Goal: Book appointment/travel/reservation

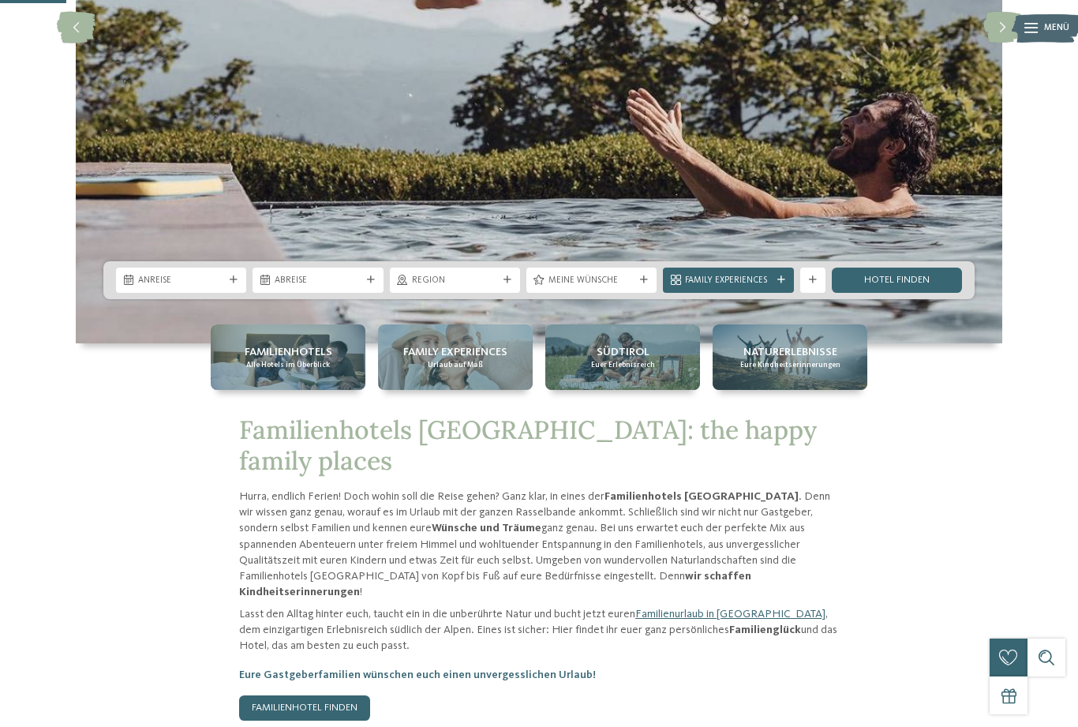
scroll to position [353, 0]
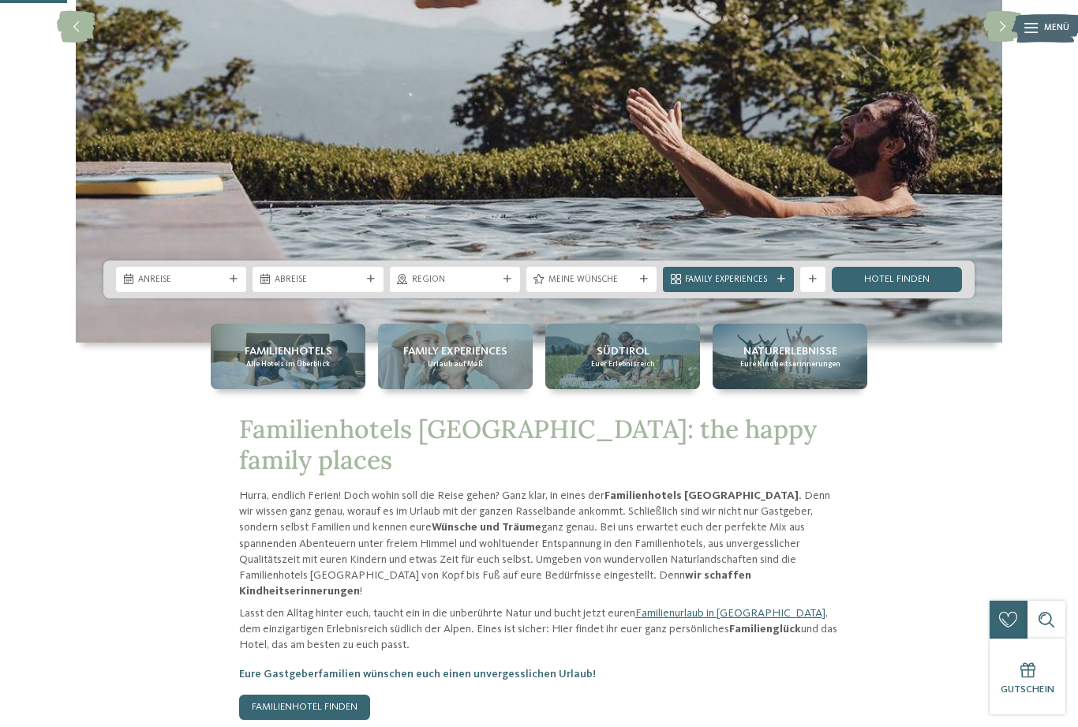
click at [329, 389] on div "Familienhotels Alle Hotels im Überblick" at bounding box center [288, 356] width 155 height 65
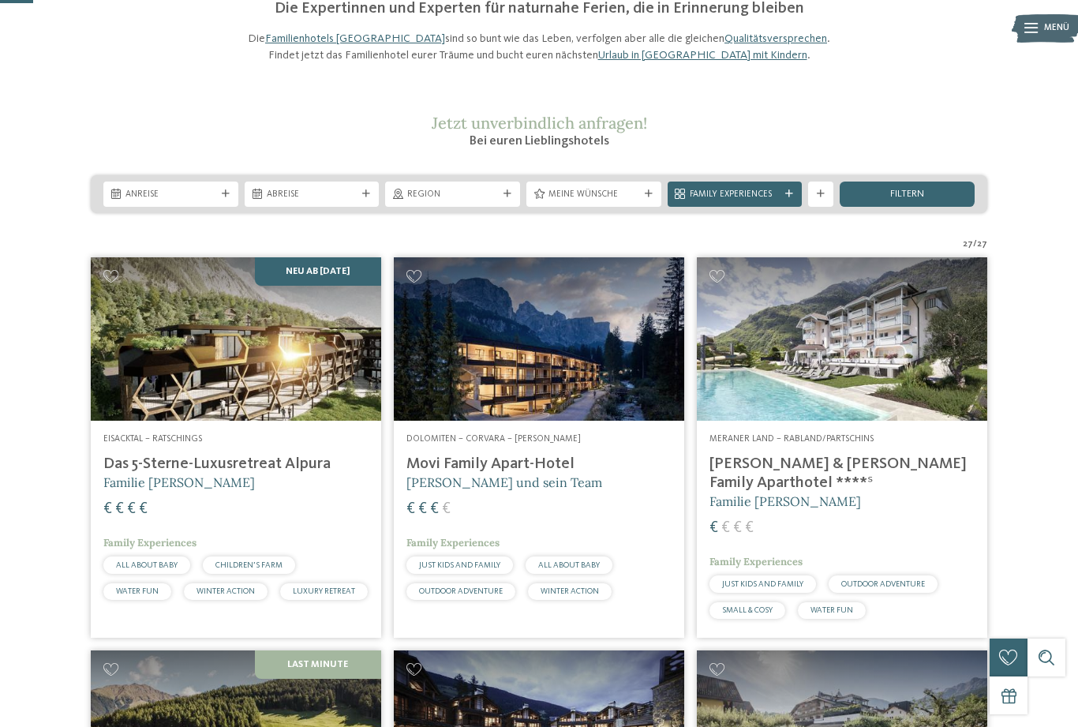
scroll to position [125, 0]
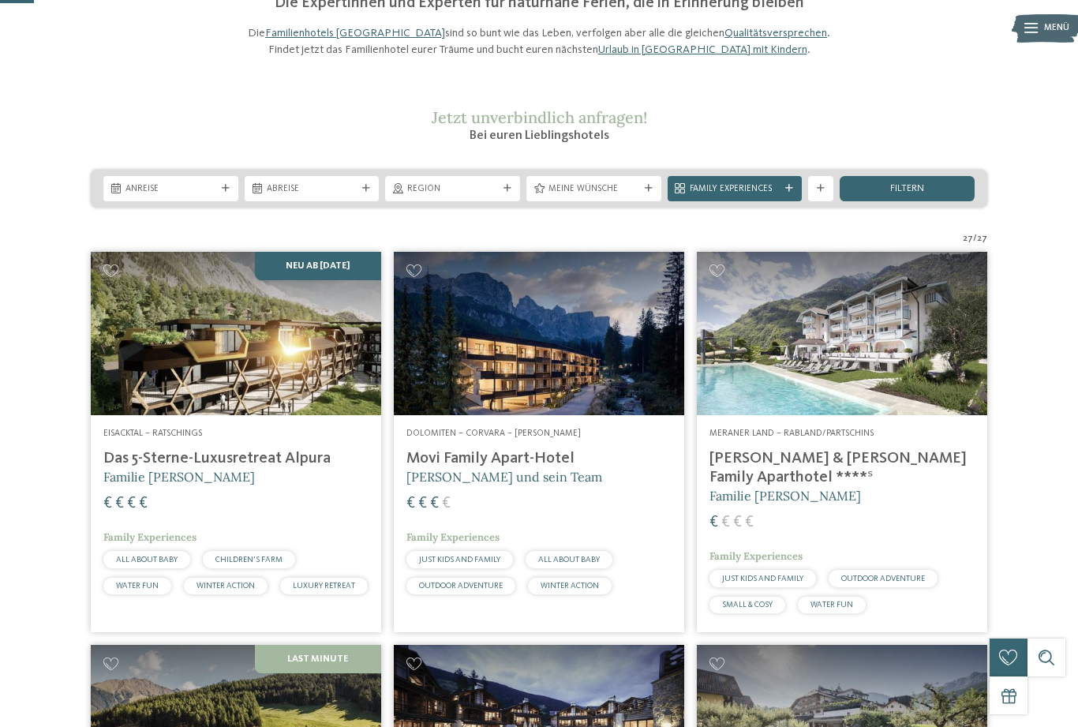
click at [306, 468] on h4 "Das 5-Sterne-Luxusretreat Alpura" at bounding box center [235, 458] width 265 height 19
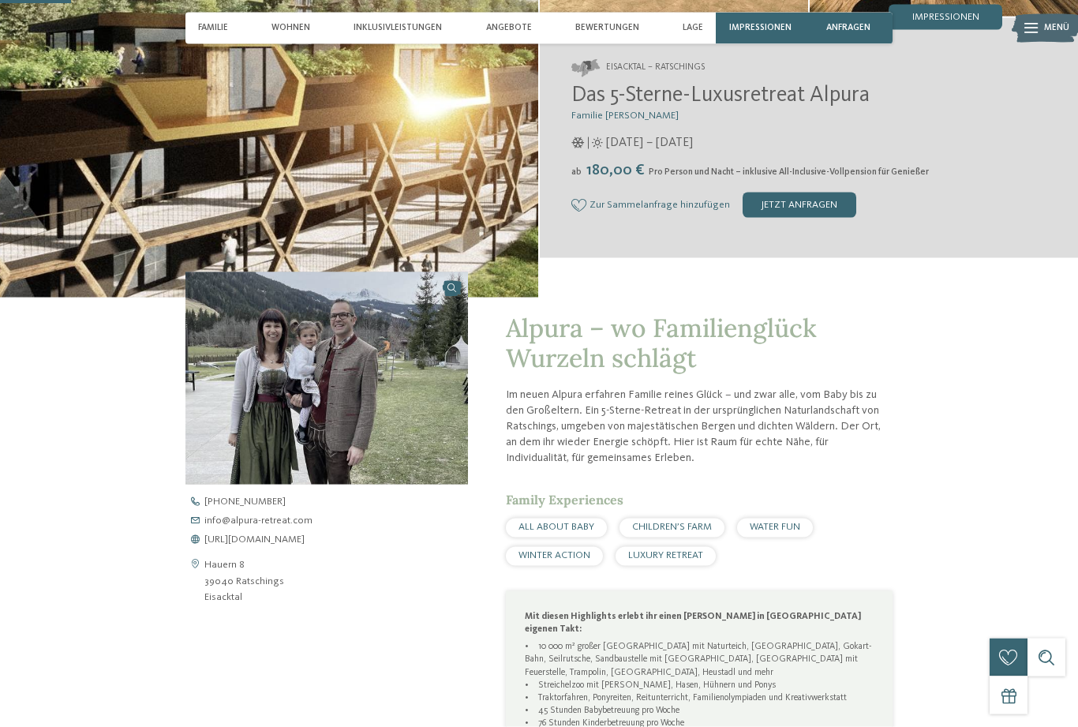
scroll to position [383, 0]
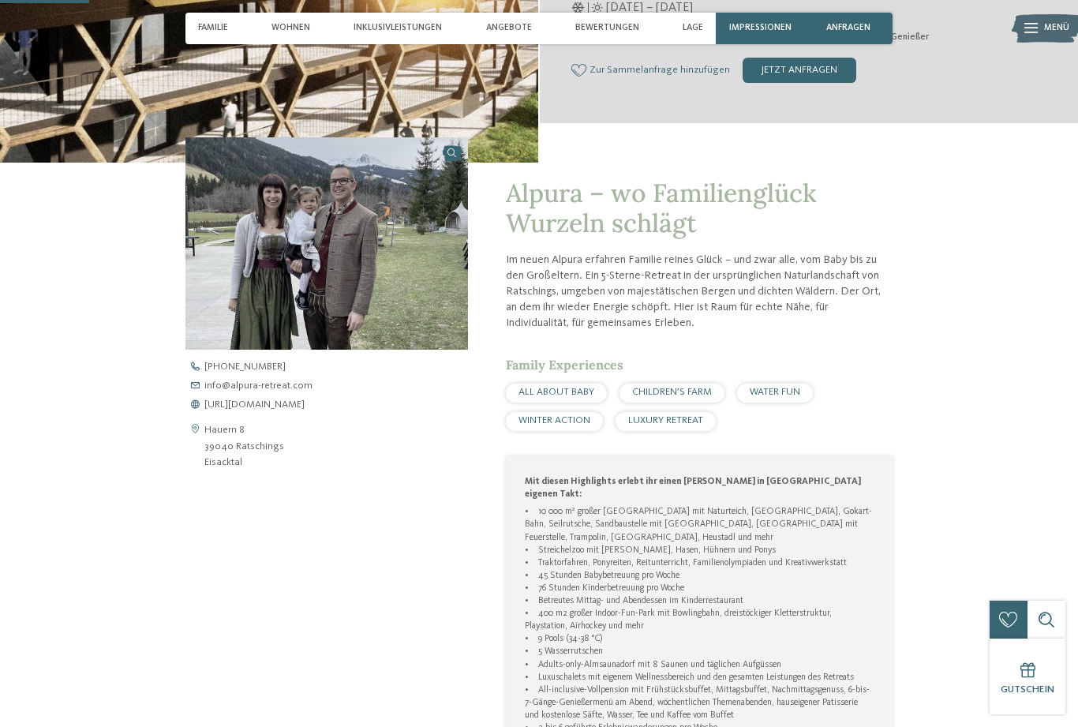
click at [305, 410] on span "https://www.alpura-retreat.com/" at bounding box center [254, 405] width 100 height 10
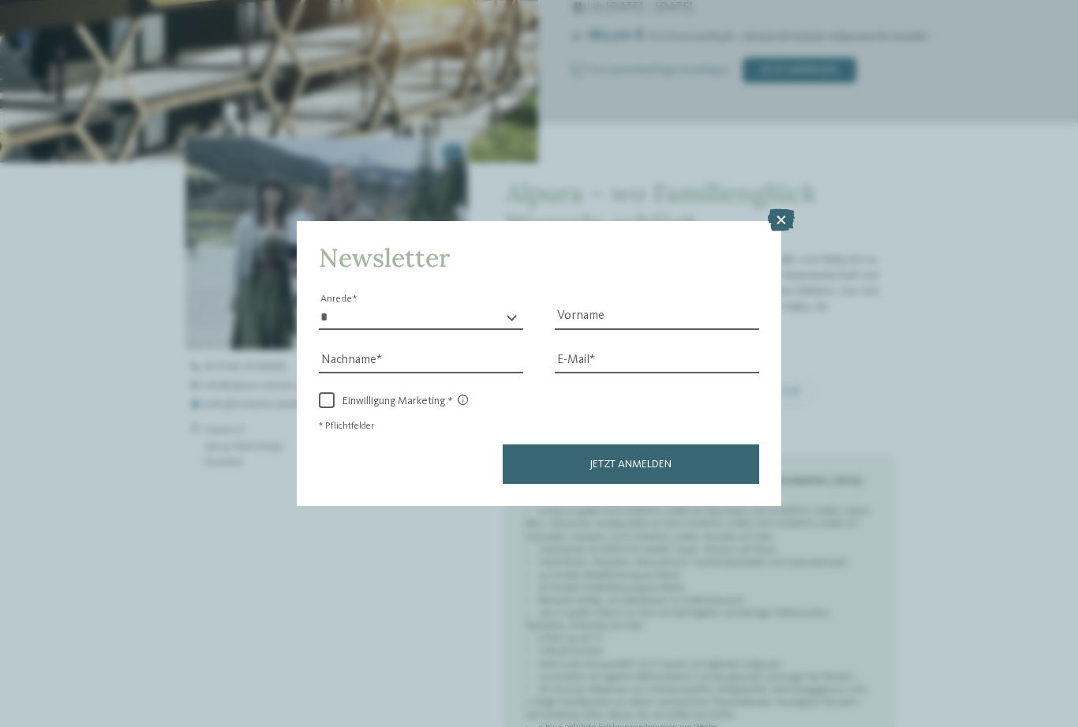
scroll to position [408, 0]
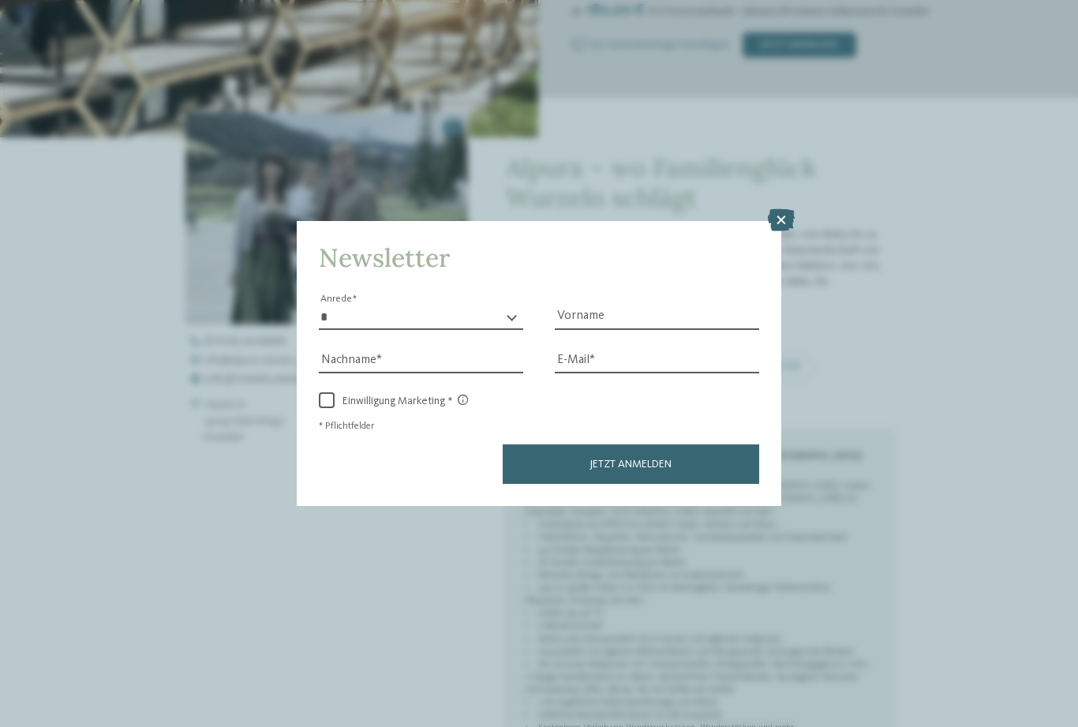
click at [778, 209] on icon at bounding box center [781, 220] width 27 height 22
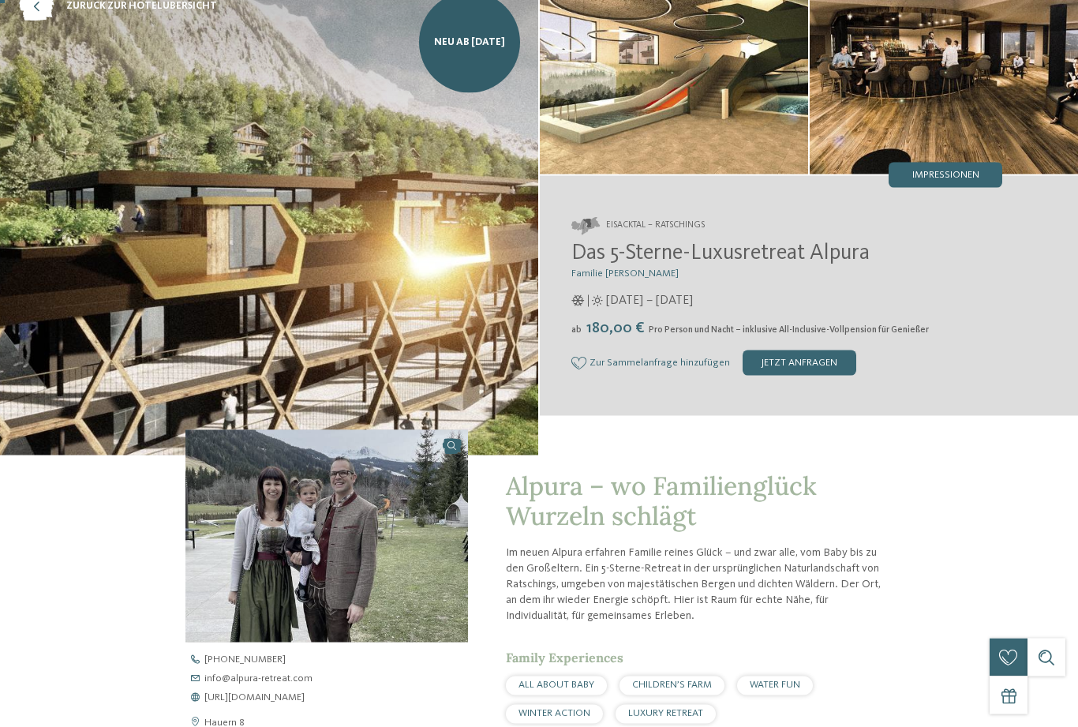
scroll to position [0, 0]
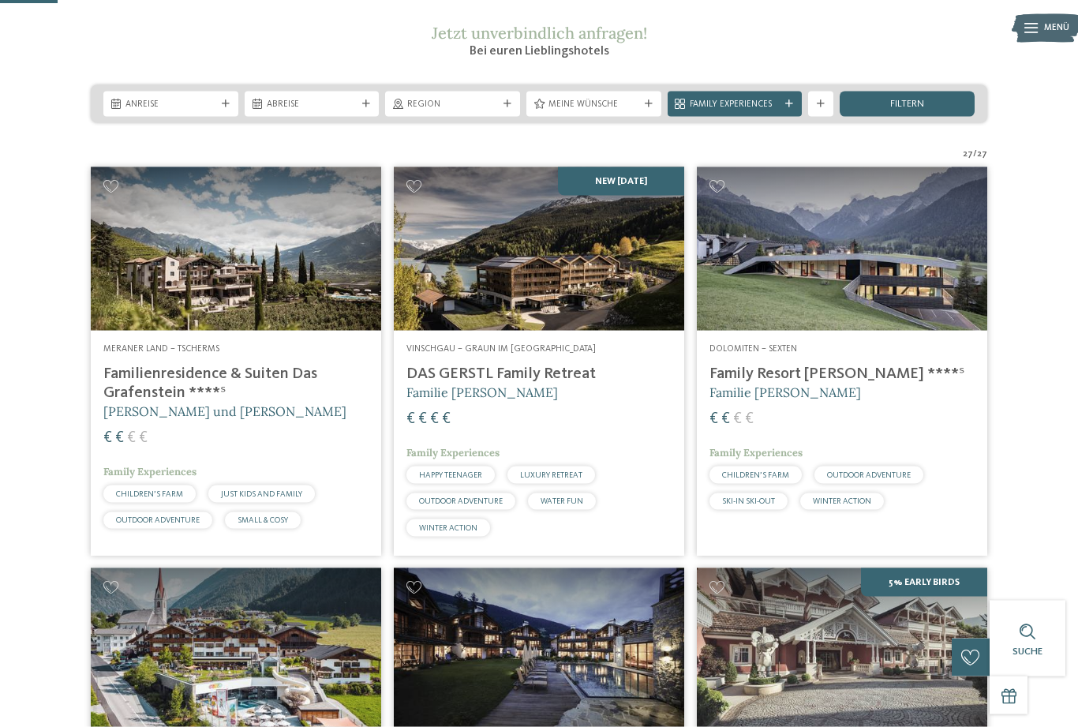
scroll to position [210, 0]
click at [338, 110] on span "Abreise" at bounding box center [312, 104] width 91 height 13
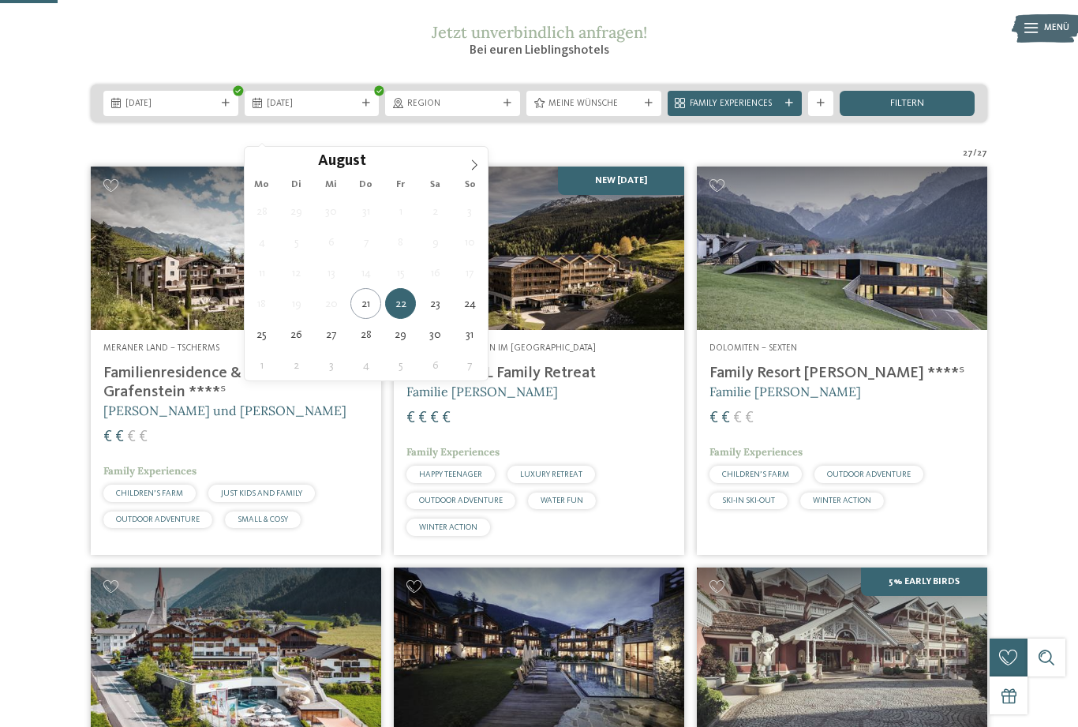
type div "28.08.2025"
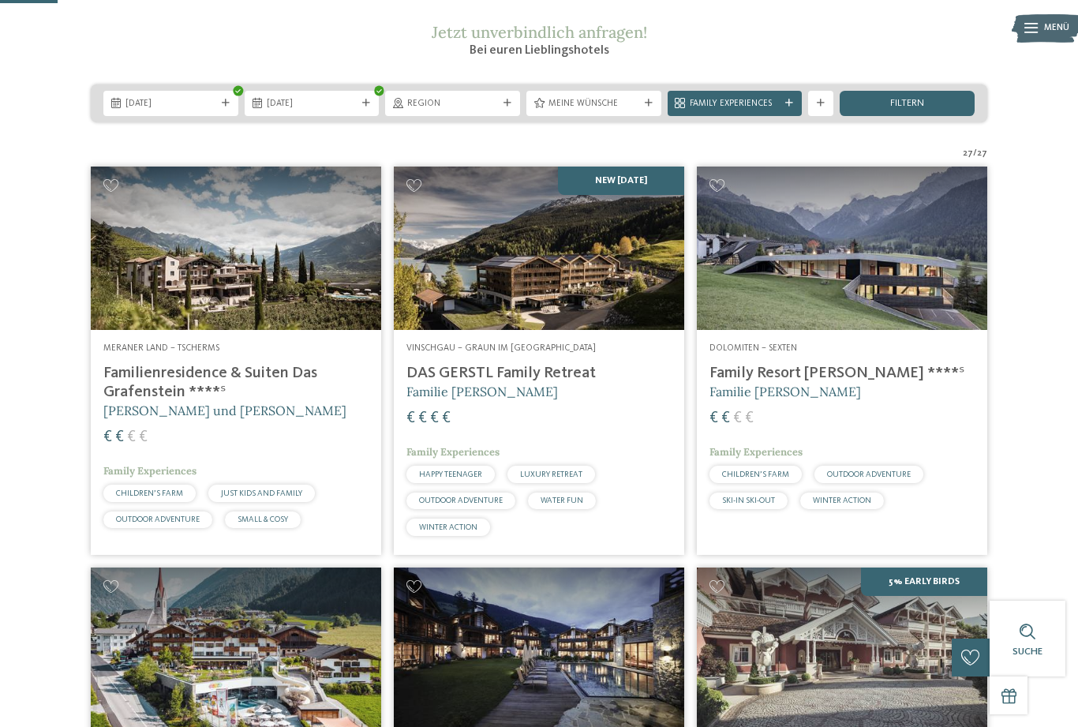
click at [612, 110] on span "Meine Wünsche" at bounding box center [593, 104] width 91 height 13
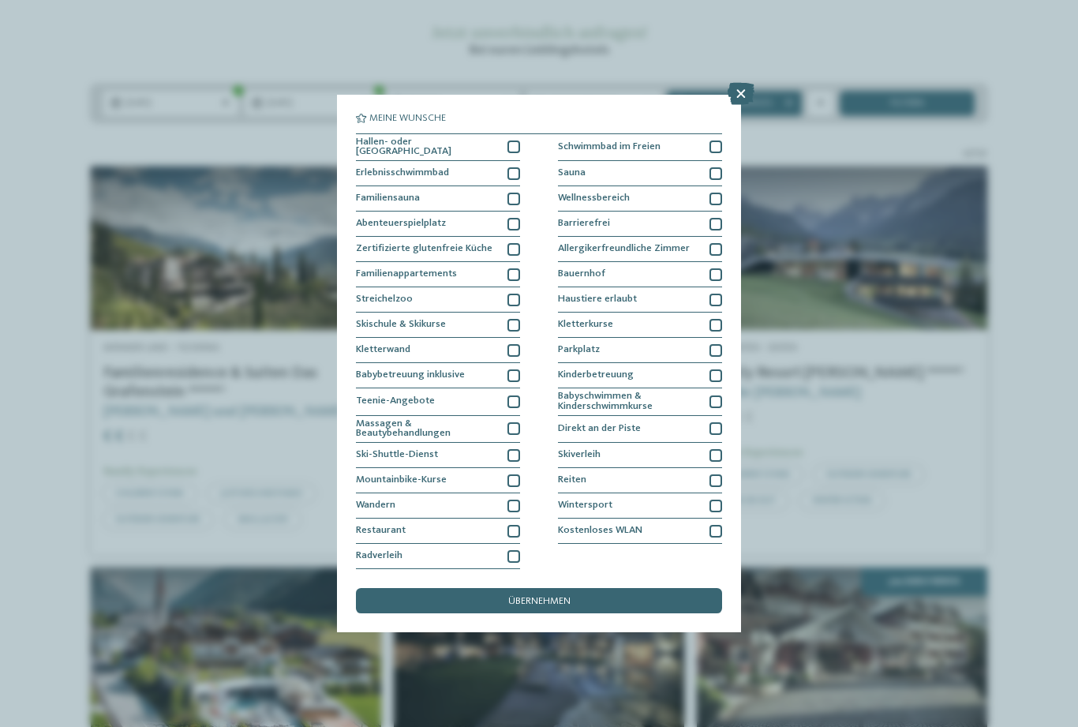
click at [516, 167] on div at bounding box center [513, 173] width 13 height 13
click at [496, 588] on div "übernehmen" at bounding box center [539, 600] width 366 height 25
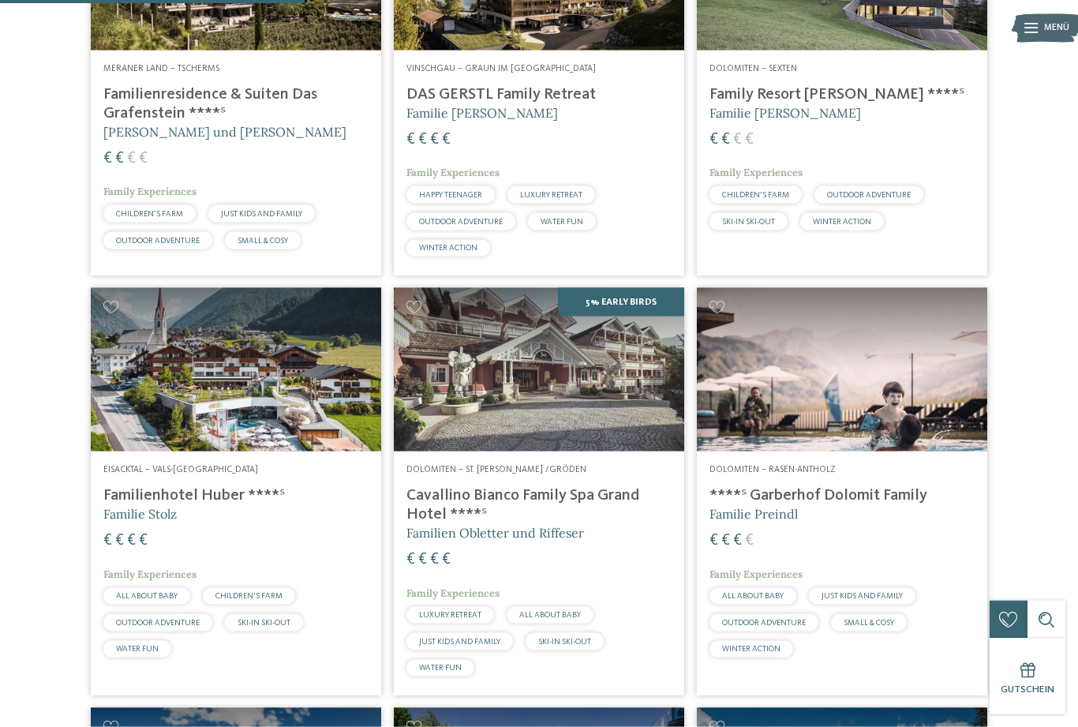
scroll to position [576, 0]
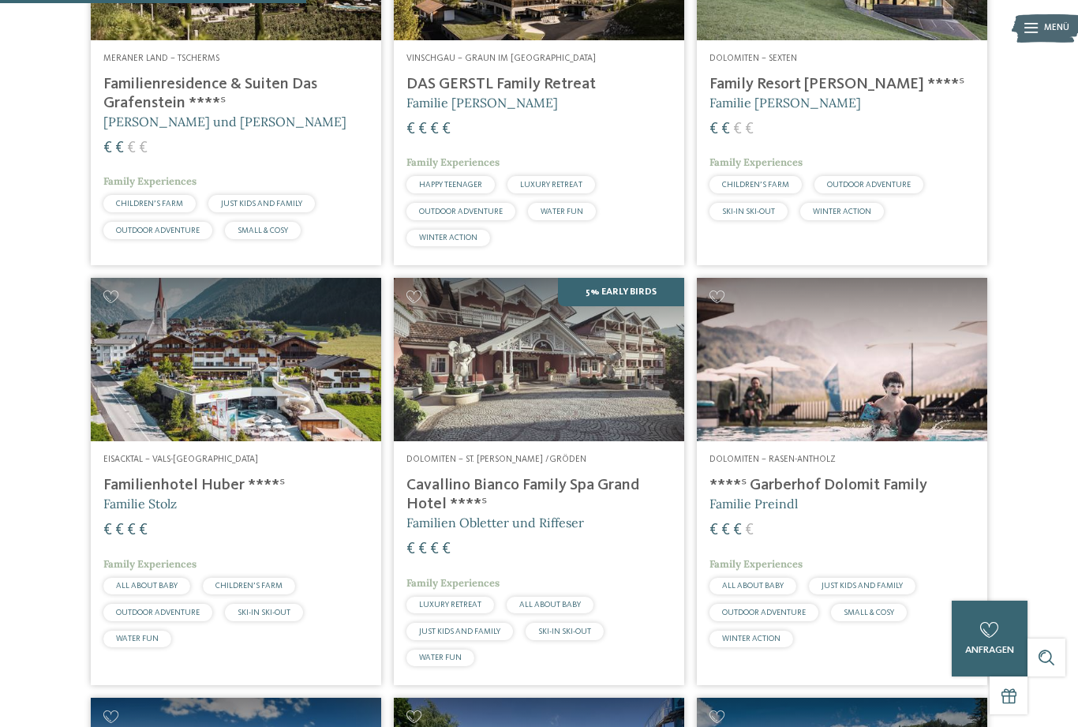
click at [841, 94] on h4 "Family Resort Rainer ****ˢ" at bounding box center [841, 84] width 265 height 19
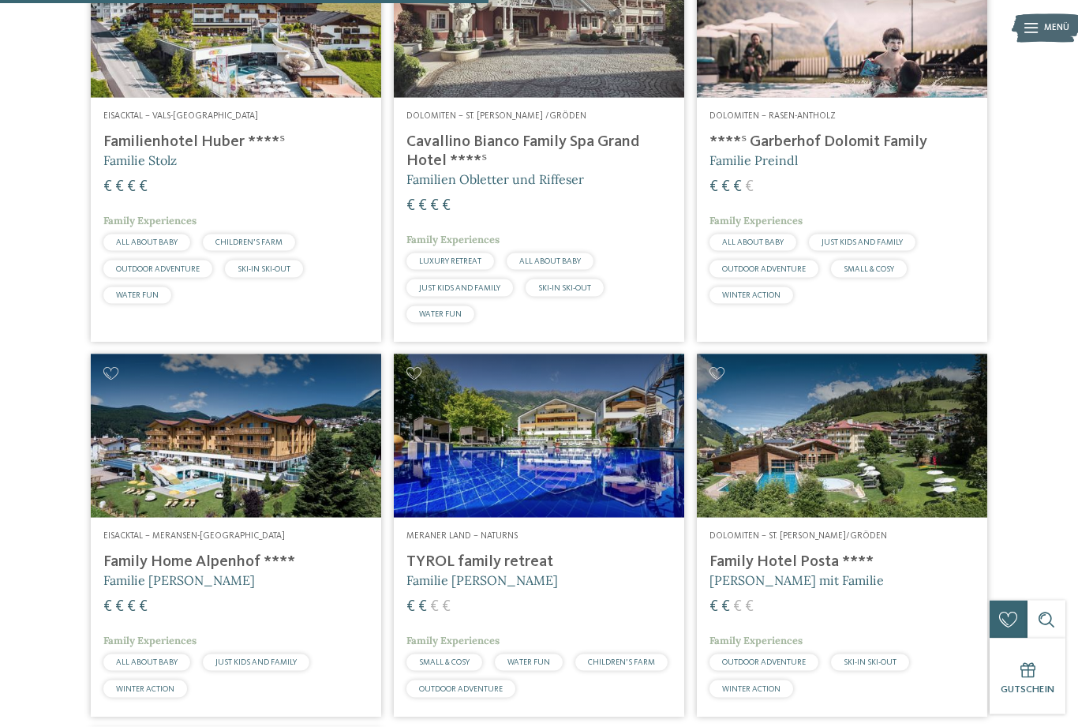
scroll to position [920, 0]
click at [563, 471] on img at bounding box center [539, 435] width 290 height 163
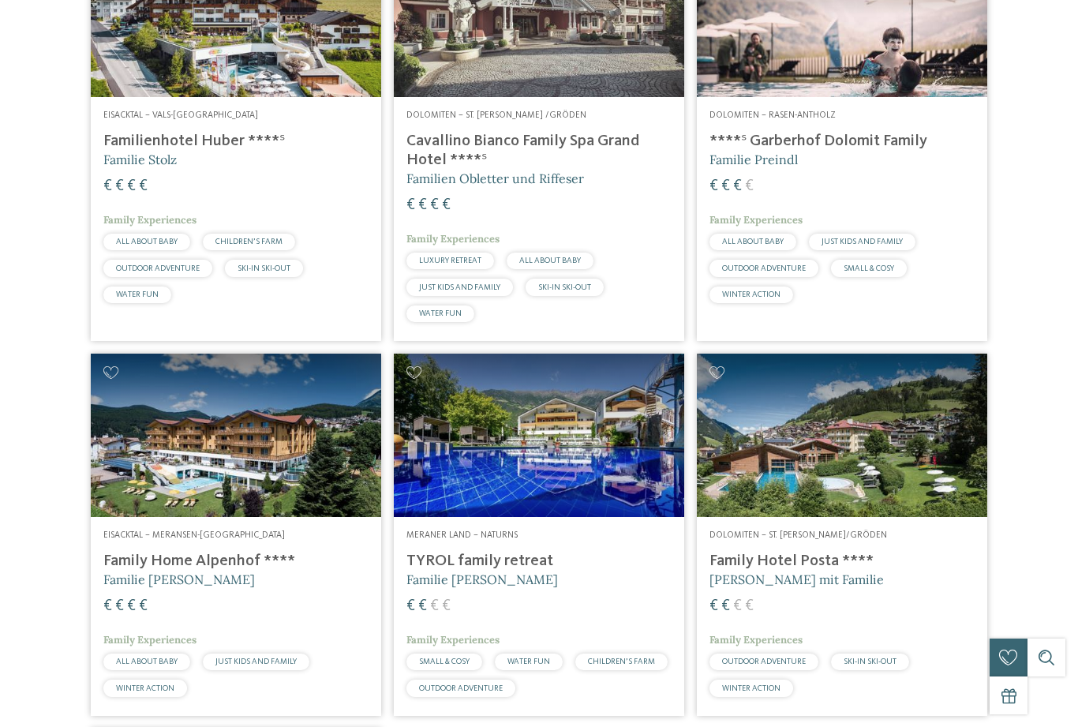
scroll to position [0, 0]
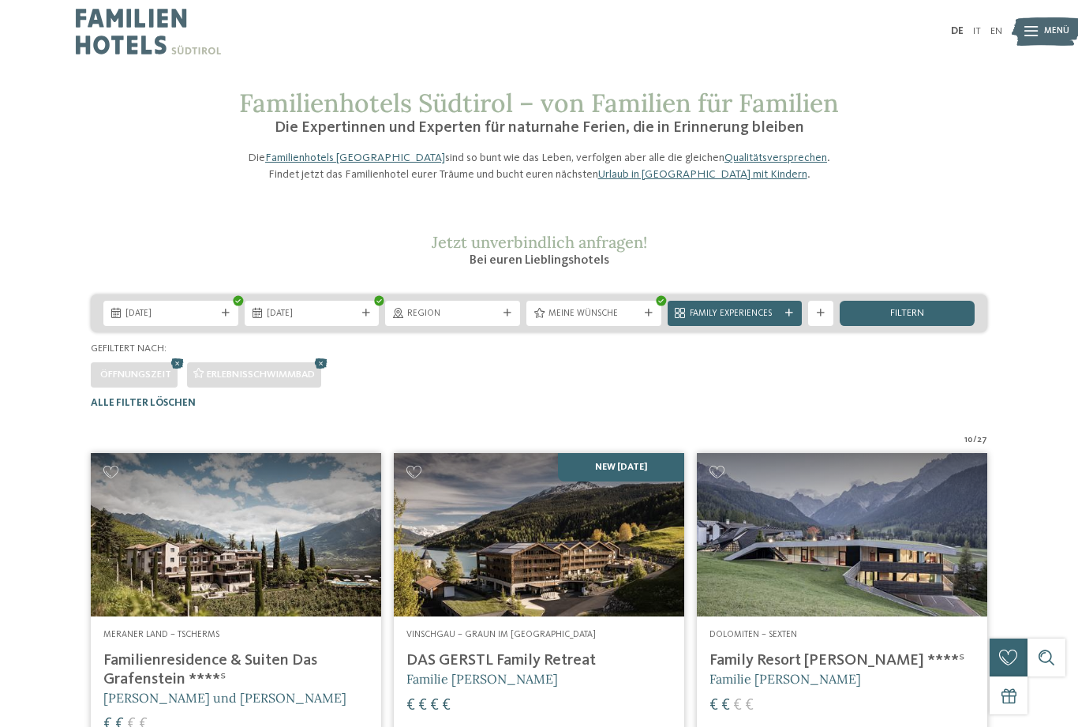
click at [497, 320] on span "Region" at bounding box center [452, 314] width 91 height 13
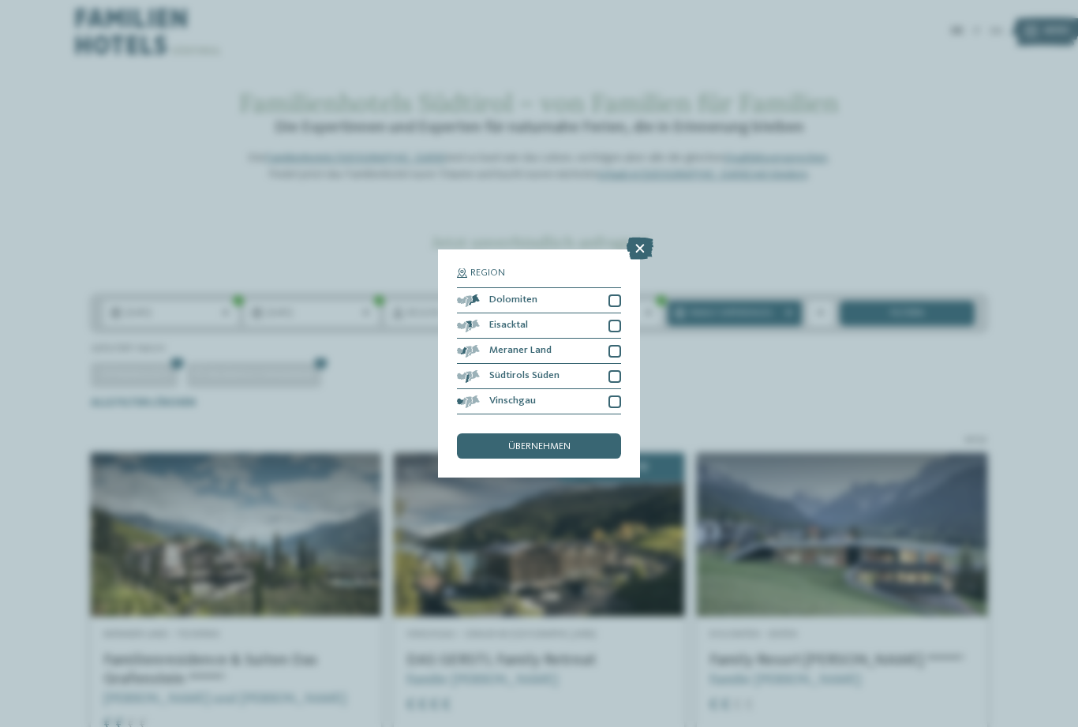
click at [619, 320] on div at bounding box center [614, 326] width 13 height 13
click at [598, 433] on div "übernehmen" at bounding box center [539, 445] width 164 height 25
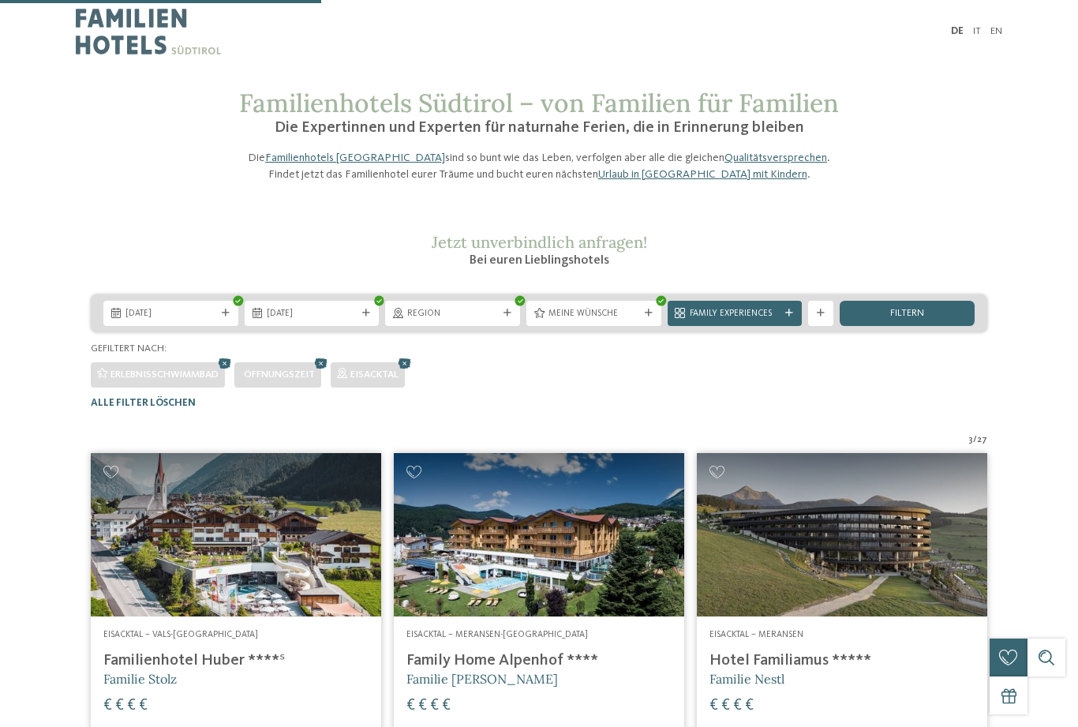
scroll to position [387, 0]
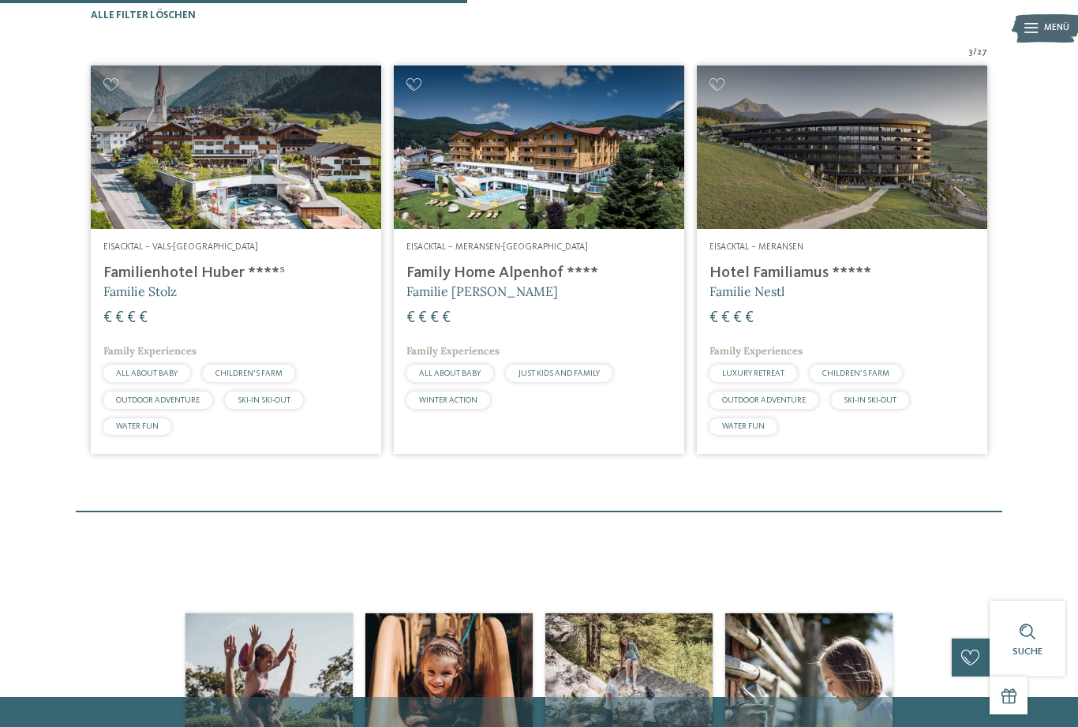
click at [560, 283] on h4 "Family Home Alpenhof ****" at bounding box center [538, 273] width 265 height 19
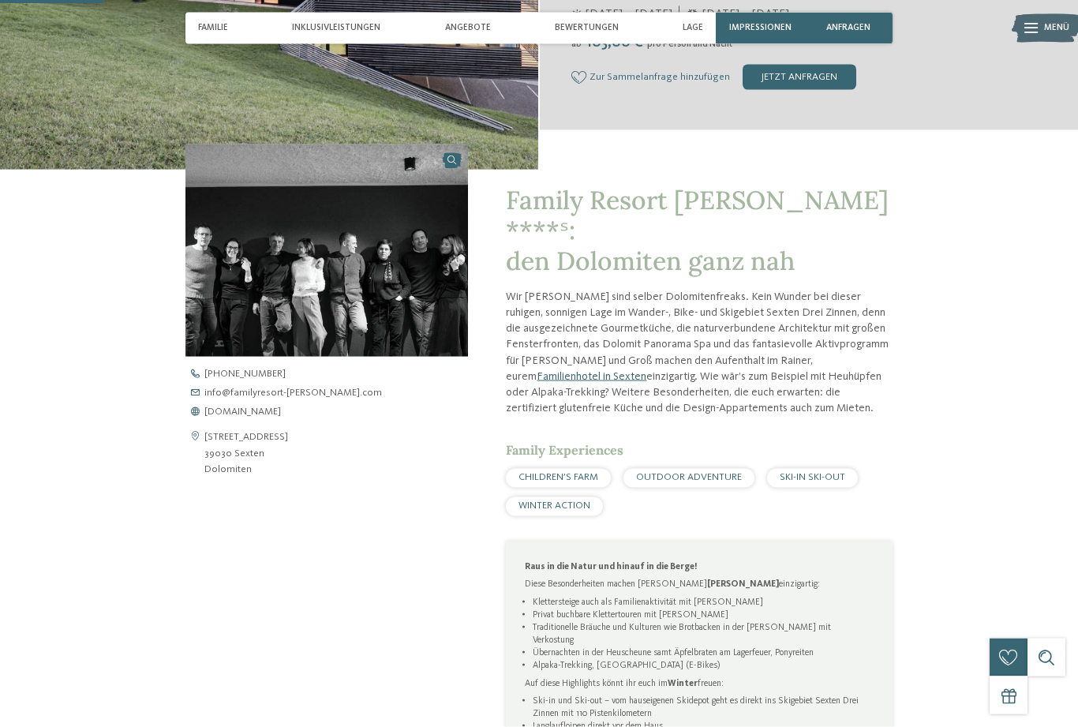
scroll to position [376, 0]
click at [242, 477] on address "St. Josefstraße 40 39030 Sexten Dolomiten" at bounding box center [246, 453] width 84 height 48
click at [217, 477] on address "St. Josefstraße 40 39030 Sexten Dolomiten" at bounding box center [246, 453] width 84 height 48
click at [235, 477] on address "St. Josefstraße 40 39030 Sexten Dolomiten" at bounding box center [246, 453] width 84 height 48
click at [232, 477] on address "St. Josefstraße 40 39030 Sexten Dolomiten" at bounding box center [246, 453] width 84 height 48
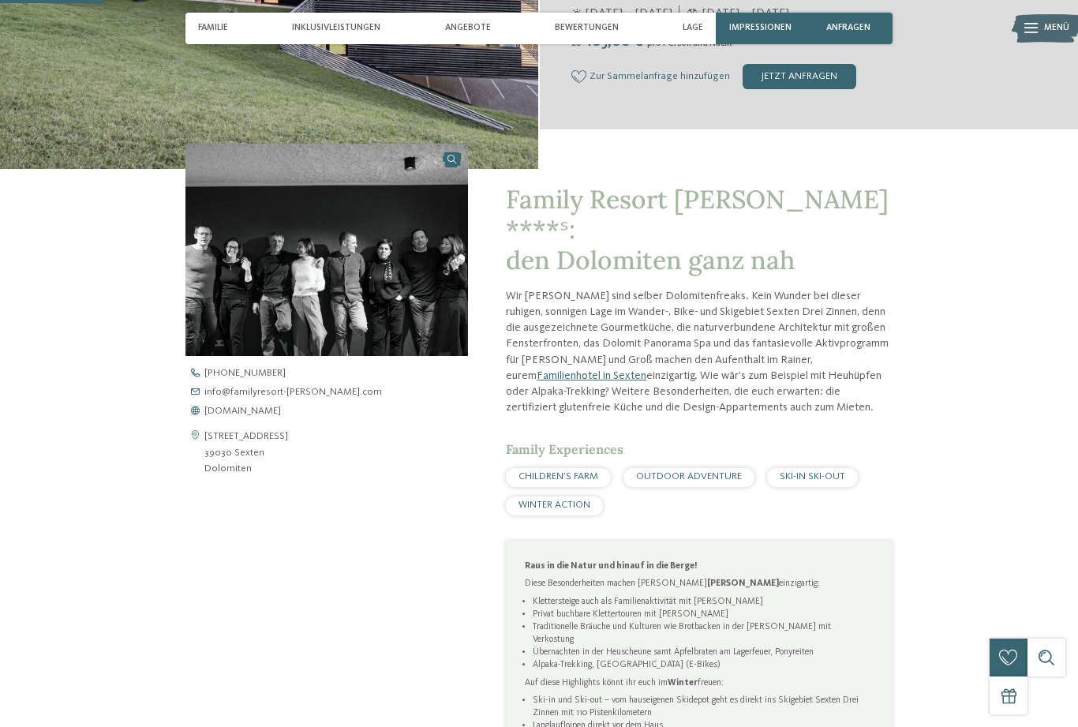
click at [203, 475] on icon at bounding box center [194, 453] width 19 height 48
click at [215, 477] on address "St. Josefstraße 40 39030 Sexten Dolomiten" at bounding box center [246, 453] width 84 height 48
click at [241, 477] on address "St. Josefstraße 40 39030 Sexten Dolomiten" at bounding box center [246, 453] width 84 height 48
click at [281, 417] on span "www.familyresort-rainer.com" at bounding box center [242, 411] width 77 height 10
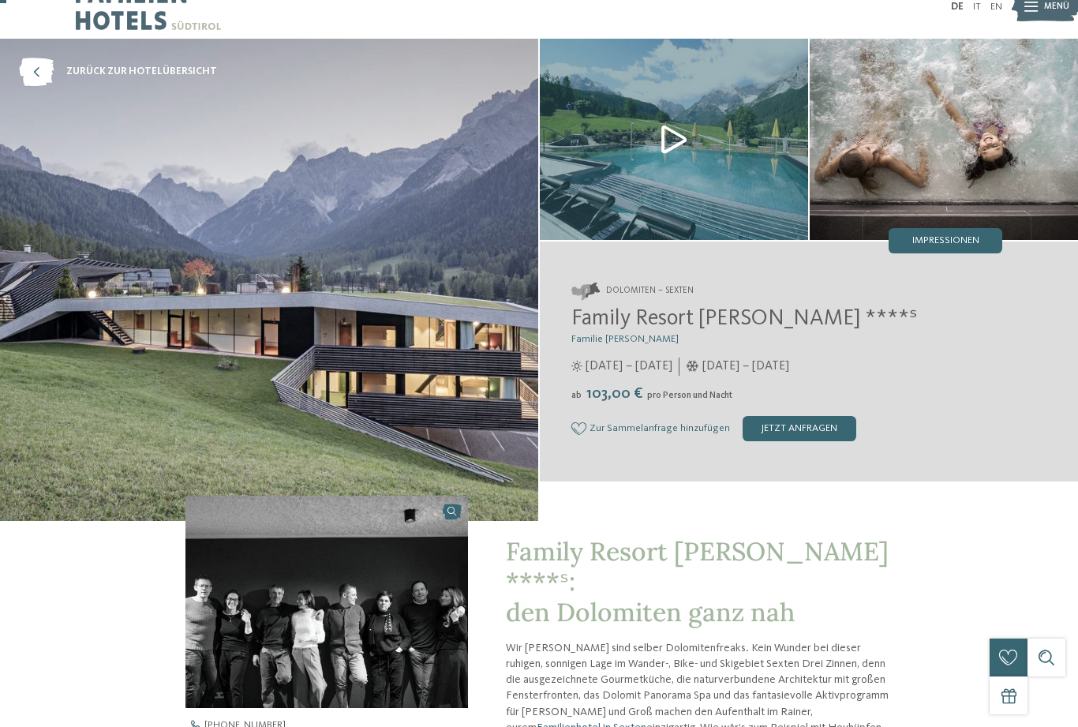
scroll to position [0, 0]
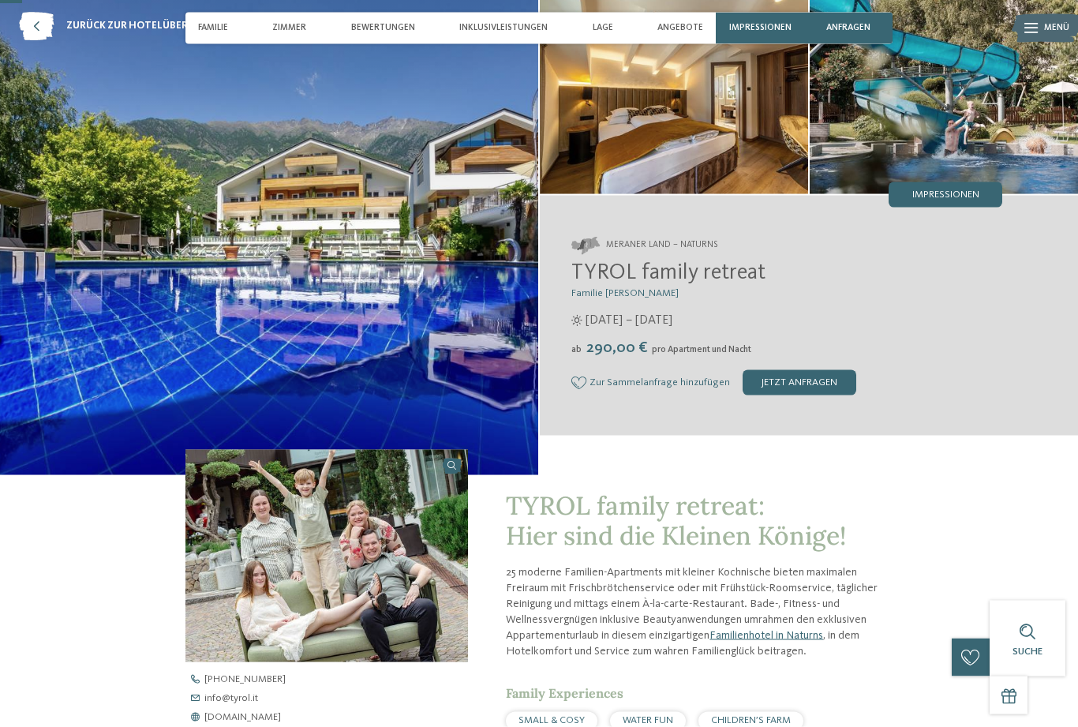
scroll to position [35, 0]
